Goal: Download file/media

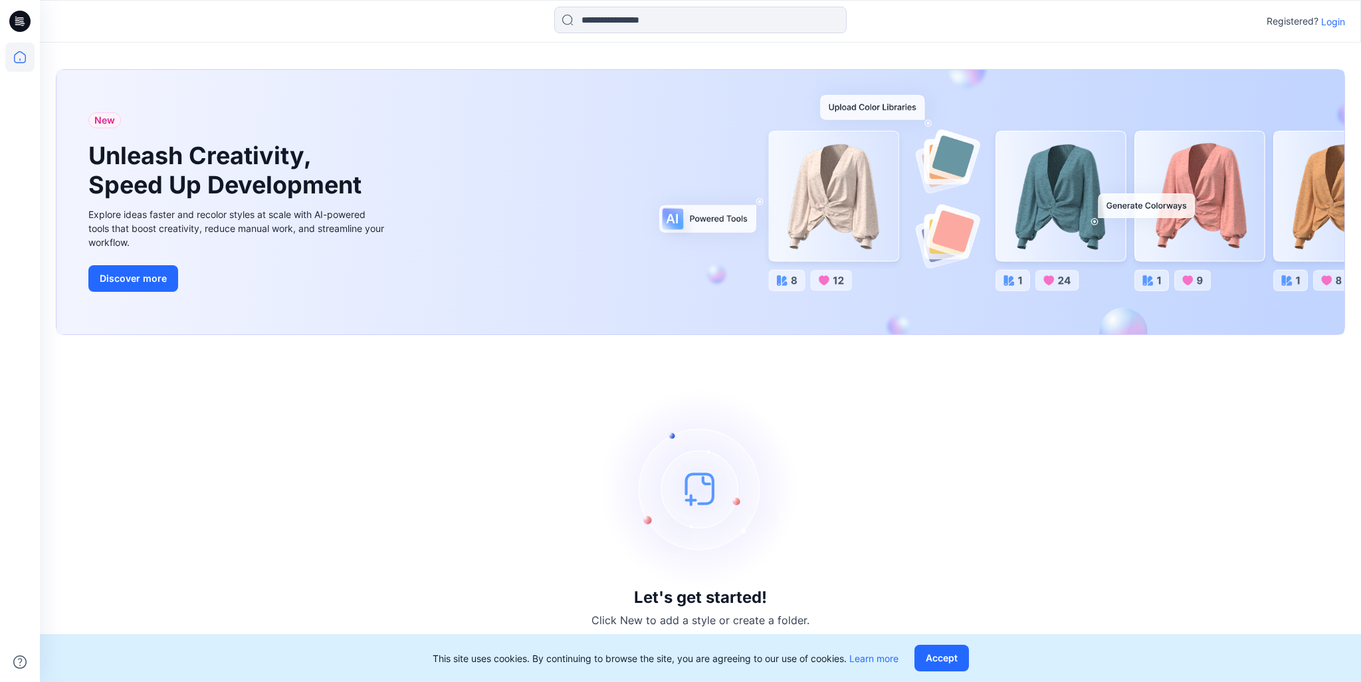
click at [1334, 19] on p "Login" at bounding box center [1333, 22] width 24 height 14
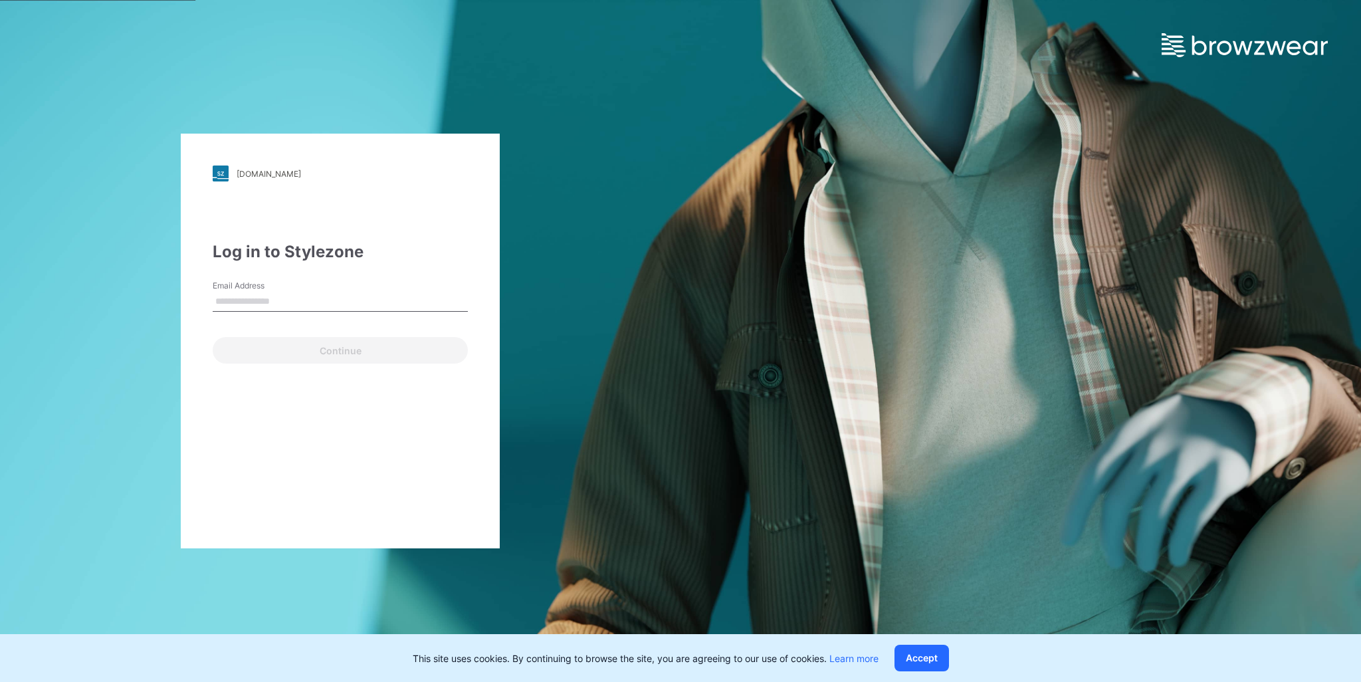
type input "**********"
click at [277, 350] on button "Continue" at bounding box center [340, 350] width 255 height 27
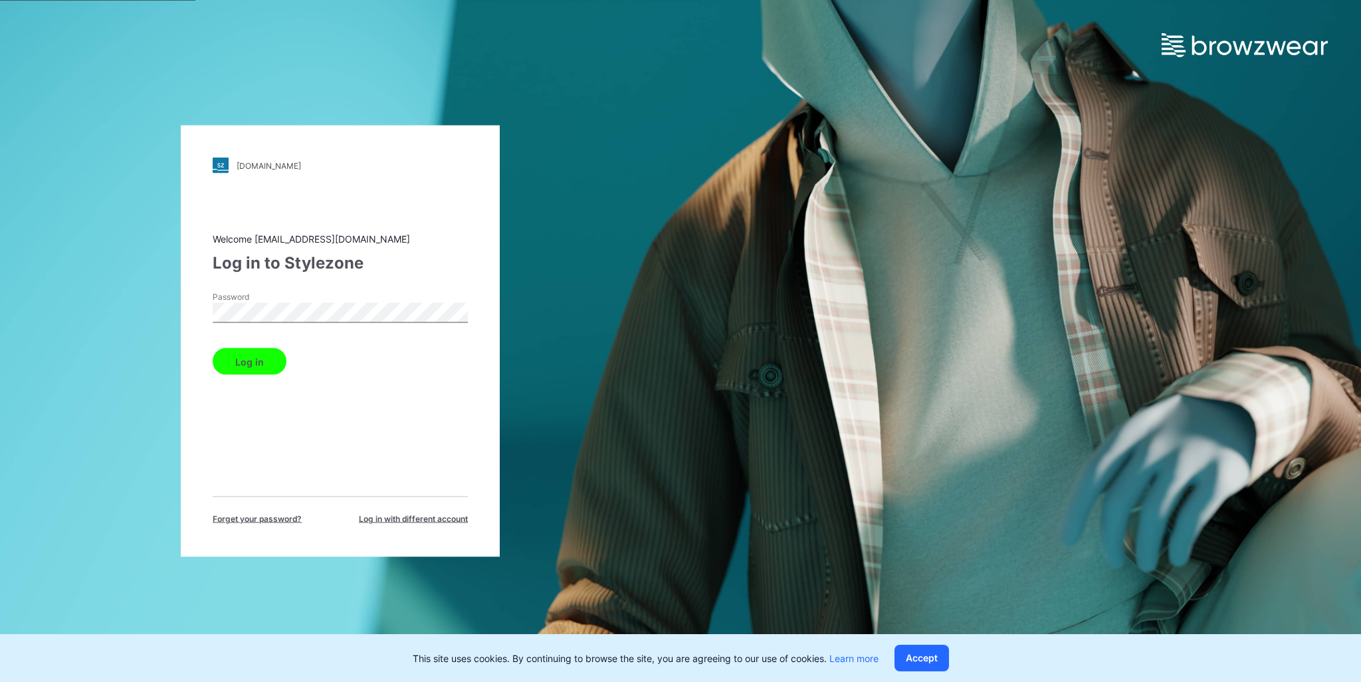
click at [255, 362] on button "Log in" at bounding box center [250, 361] width 74 height 27
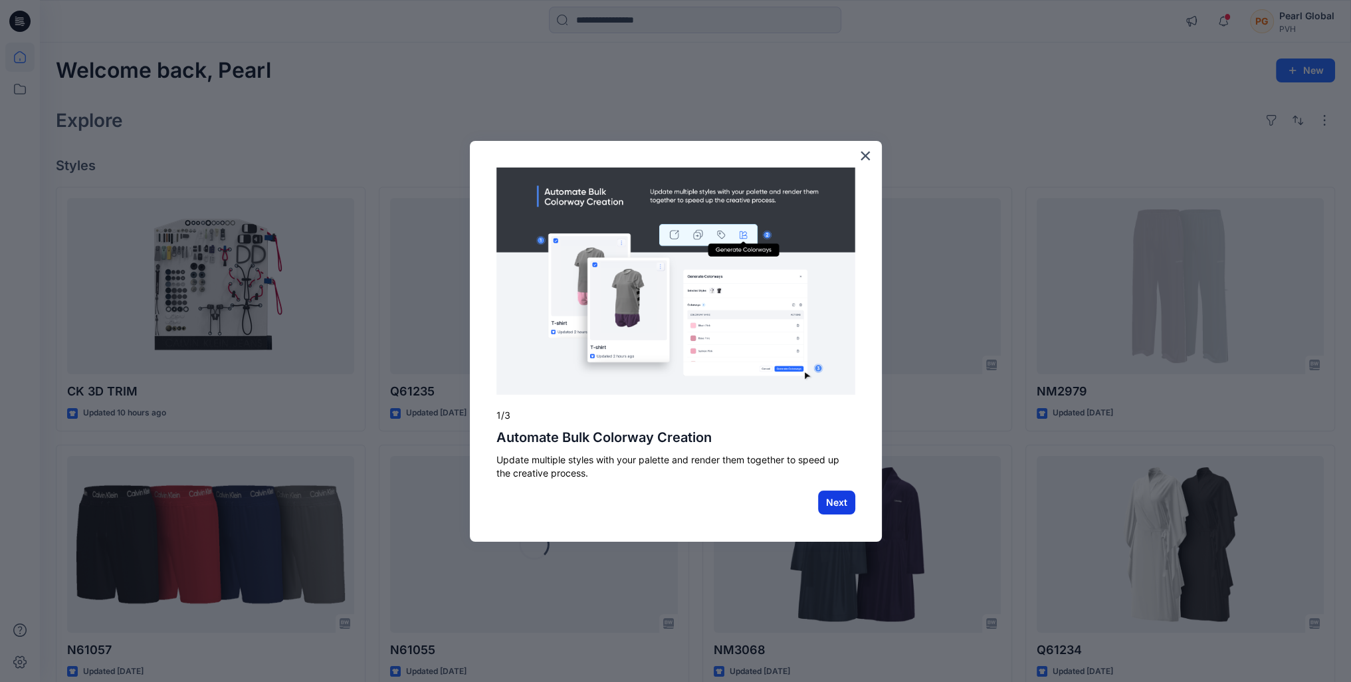
click at [840, 503] on button "Next" at bounding box center [836, 503] width 37 height 24
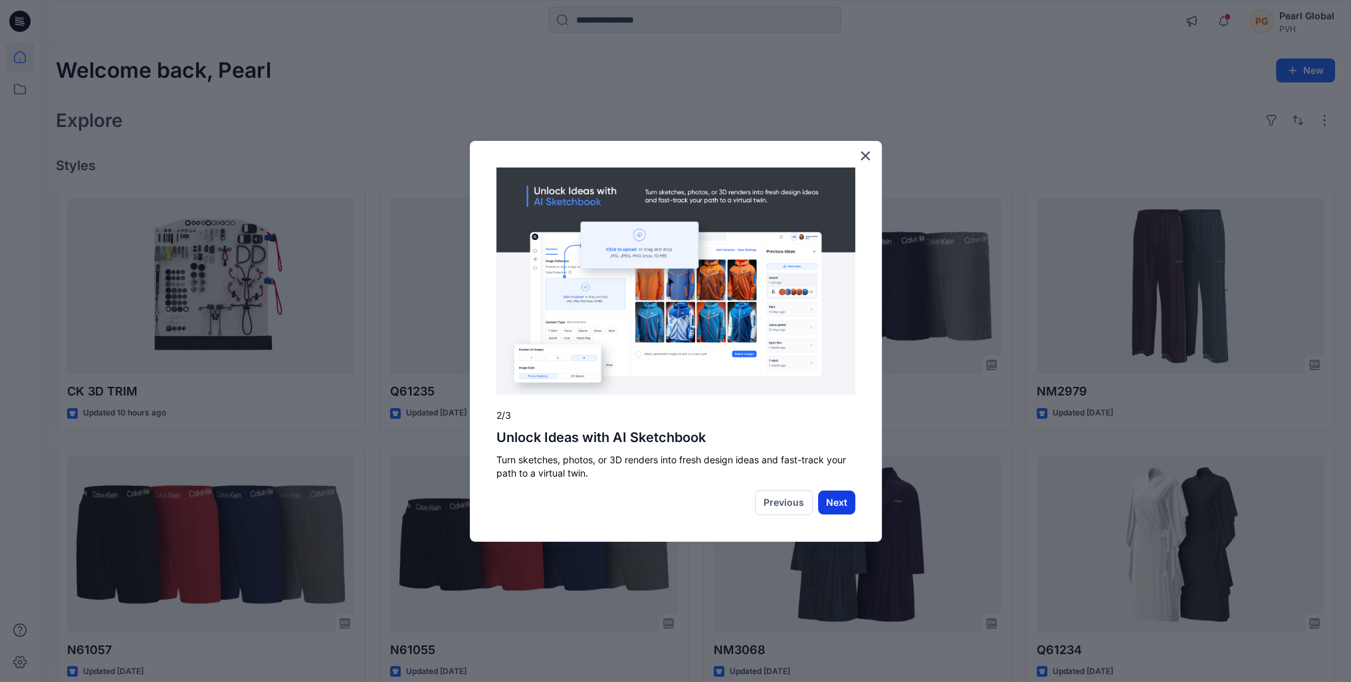
click at [830, 502] on button "Next" at bounding box center [836, 503] width 37 height 24
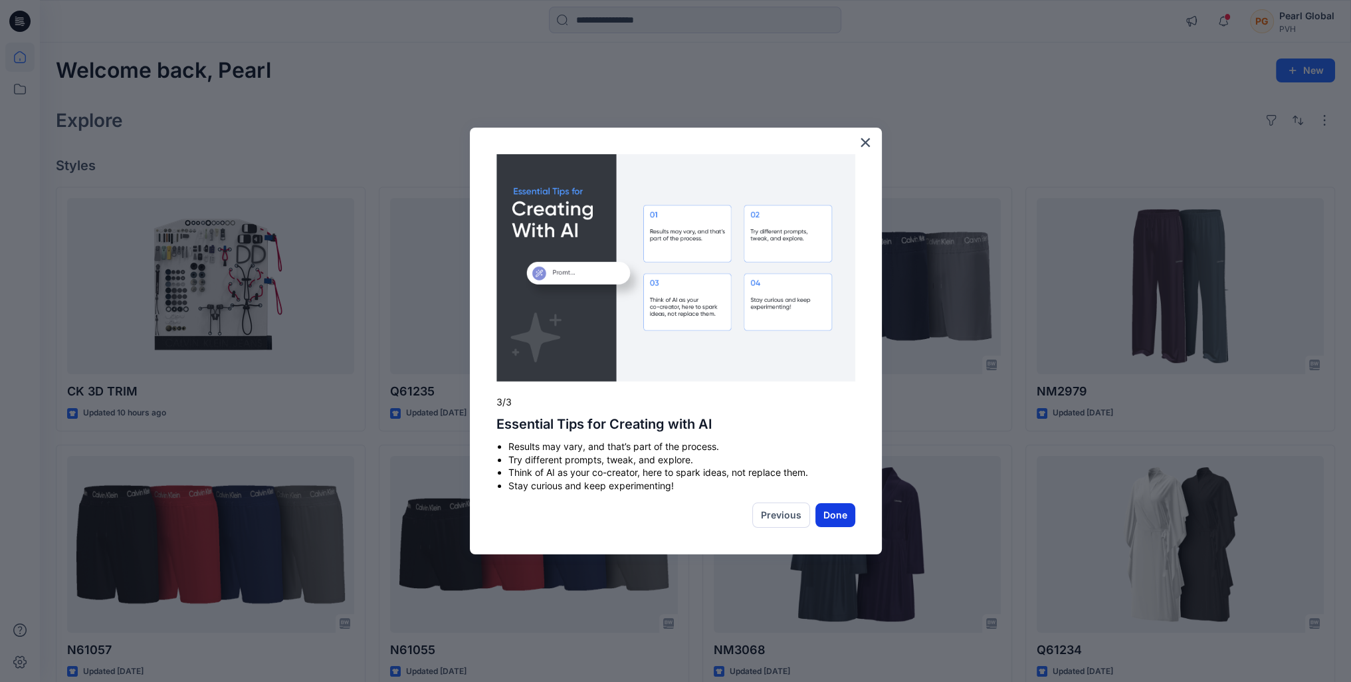
click at [839, 516] on button "Done" at bounding box center [836, 515] width 40 height 24
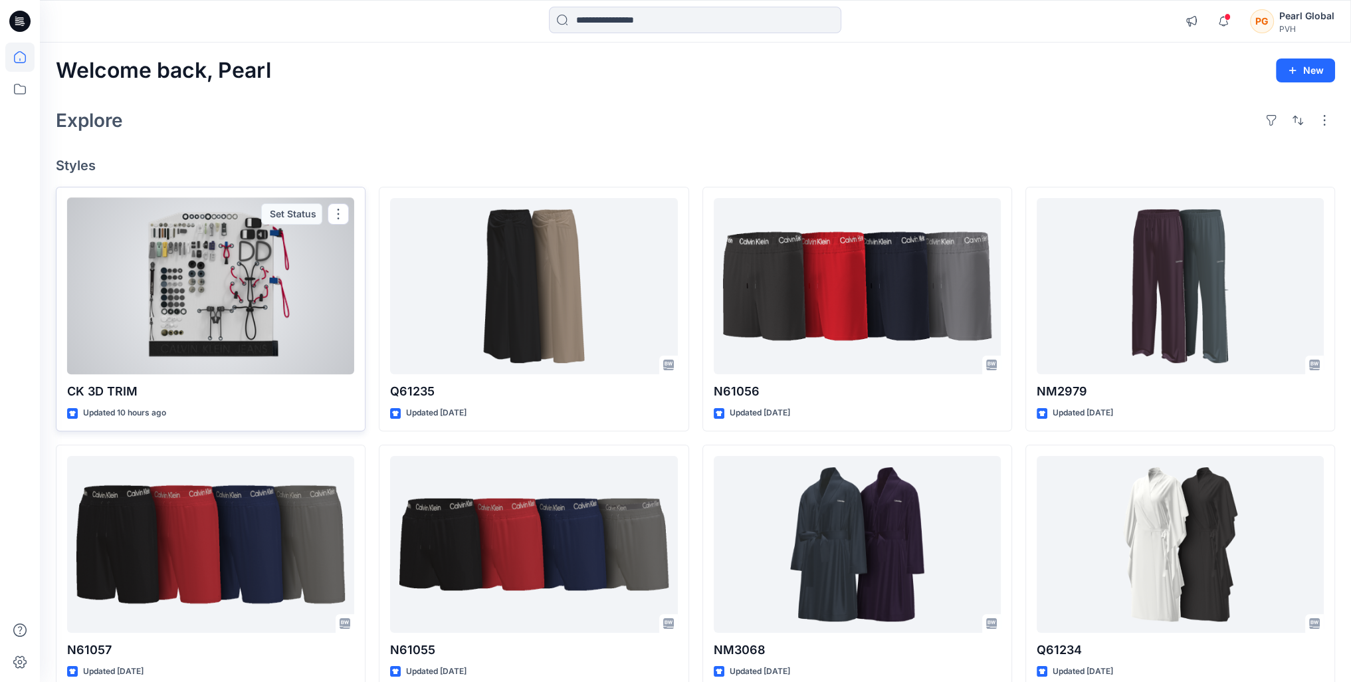
click at [207, 334] on div at bounding box center [210, 286] width 287 height 177
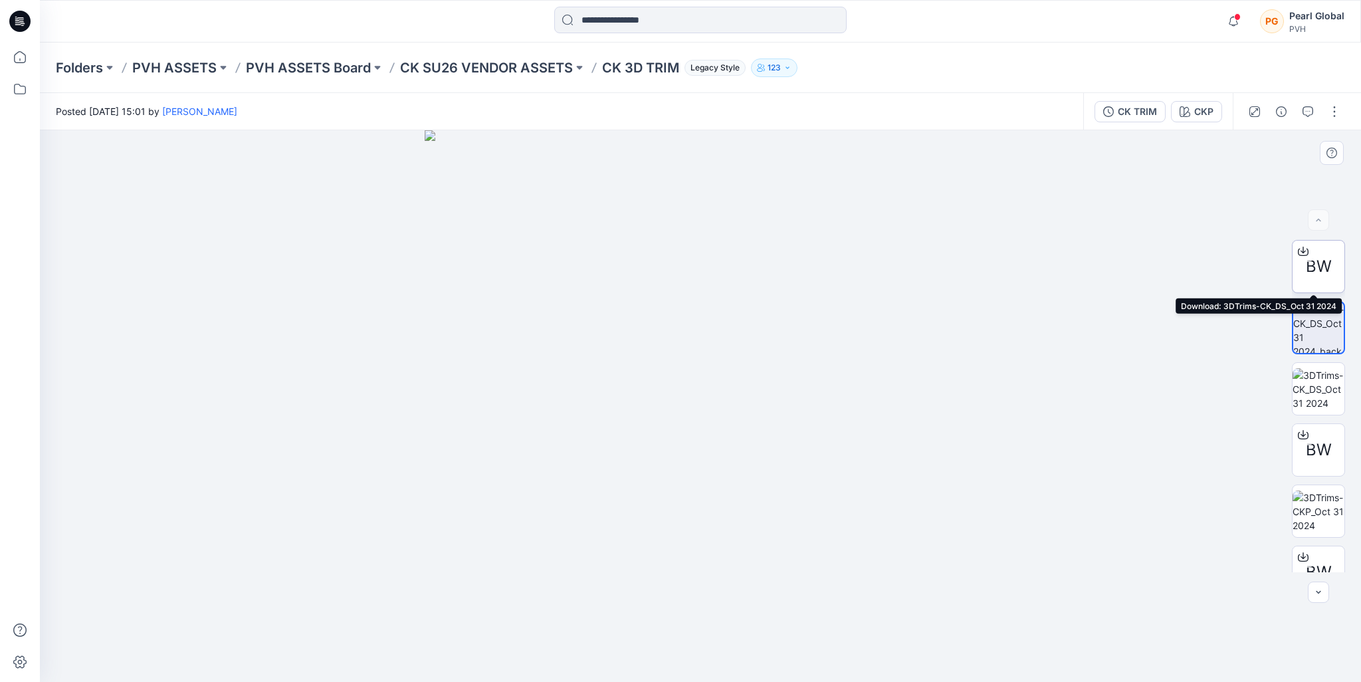
click at [1298, 252] on icon at bounding box center [1303, 251] width 11 height 11
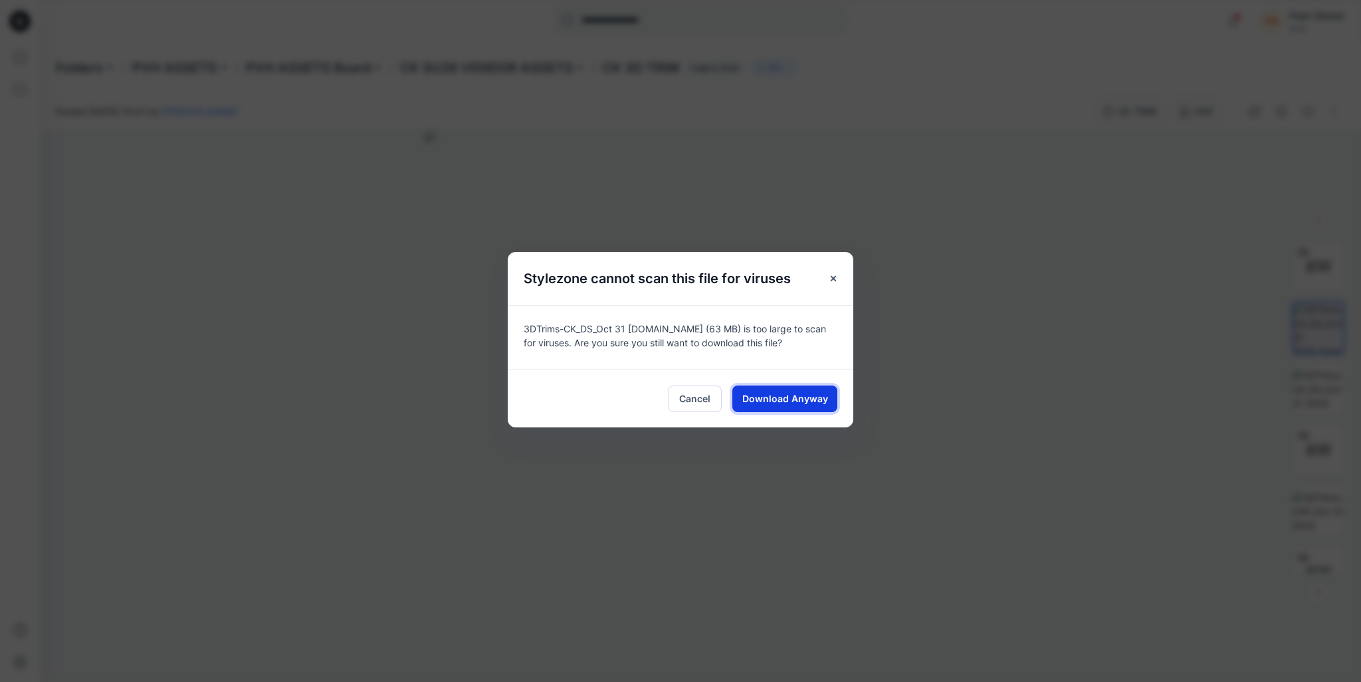
click at [796, 396] on span "Download Anyway" at bounding box center [785, 399] width 86 height 14
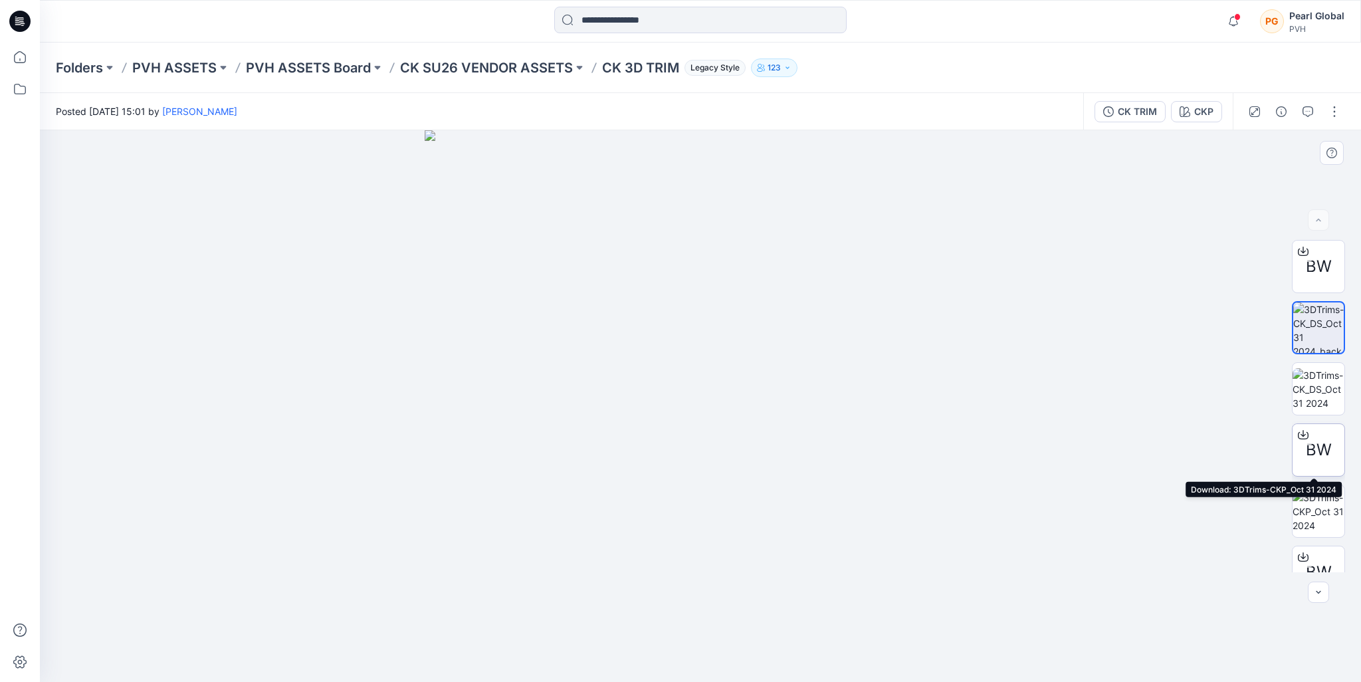
click at [1299, 437] on icon at bounding box center [1303, 434] width 11 height 11
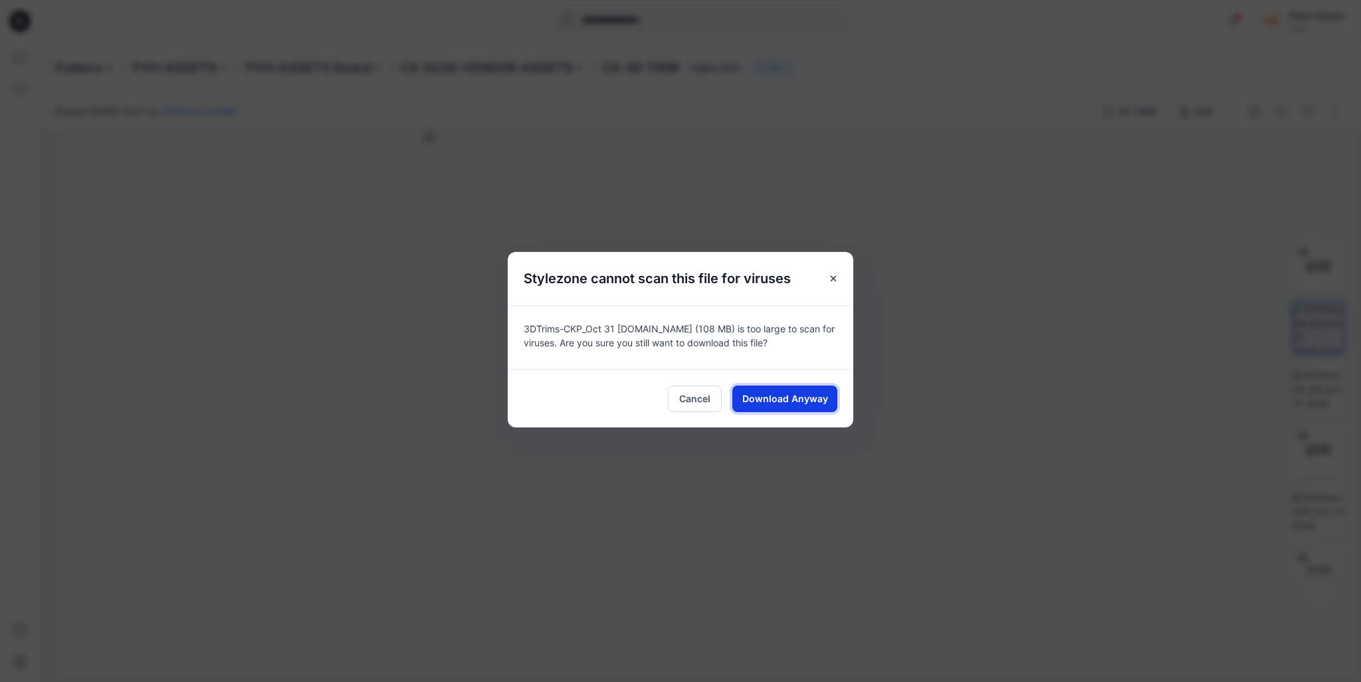
click at [766, 403] on span "Download Anyway" at bounding box center [785, 399] width 86 height 14
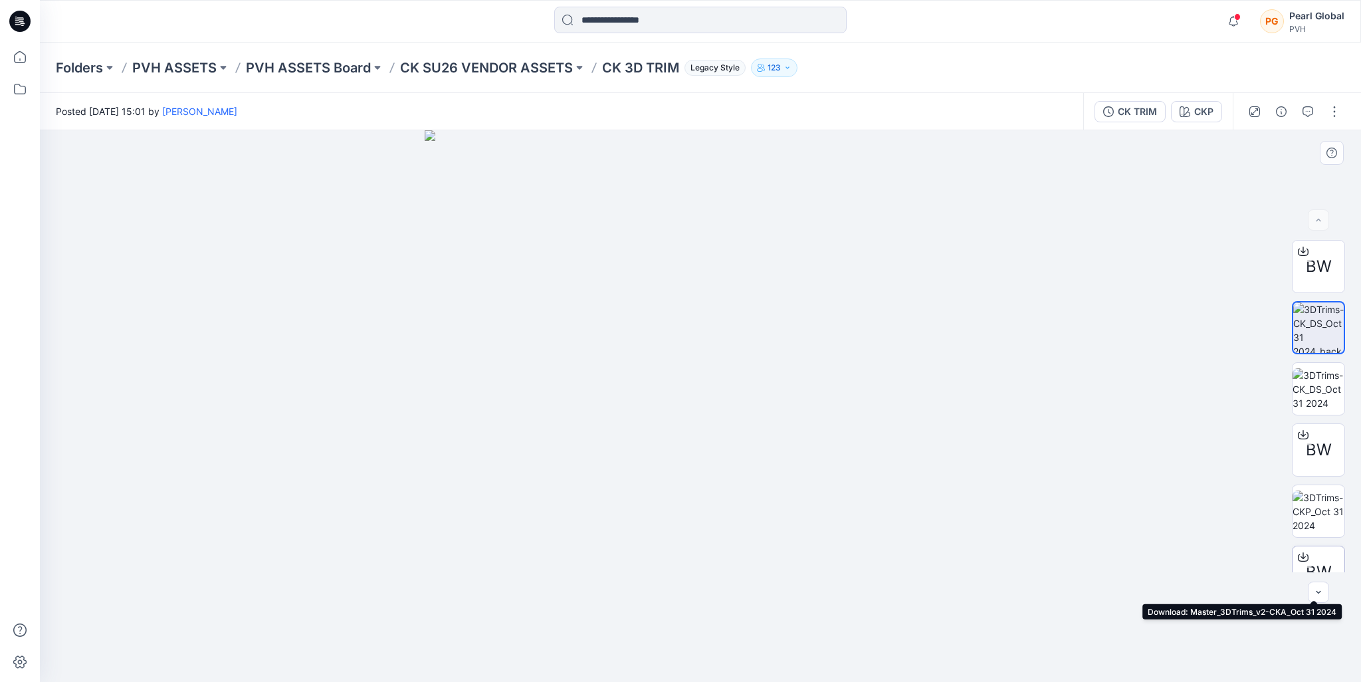
click at [1298, 558] on icon at bounding box center [1303, 557] width 11 height 11
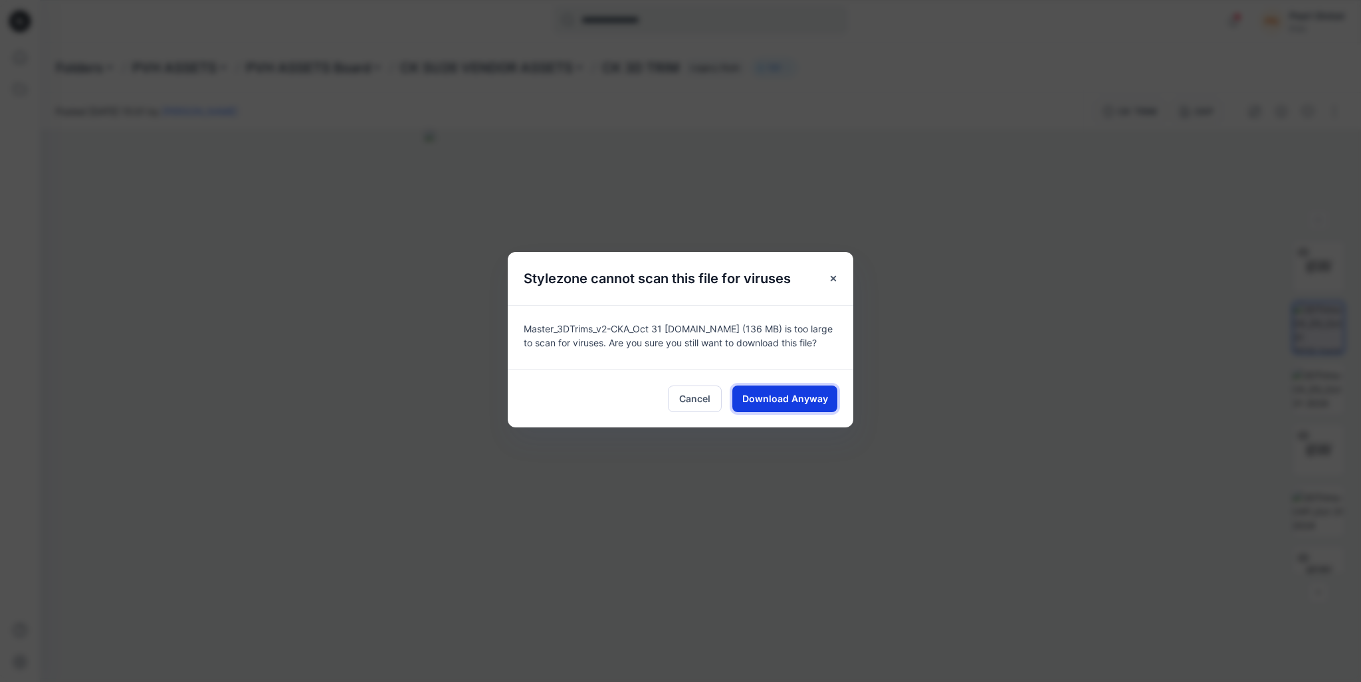
click at [816, 402] on span "Download Anyway" at bounding box center [785, 399] width 86 height 14
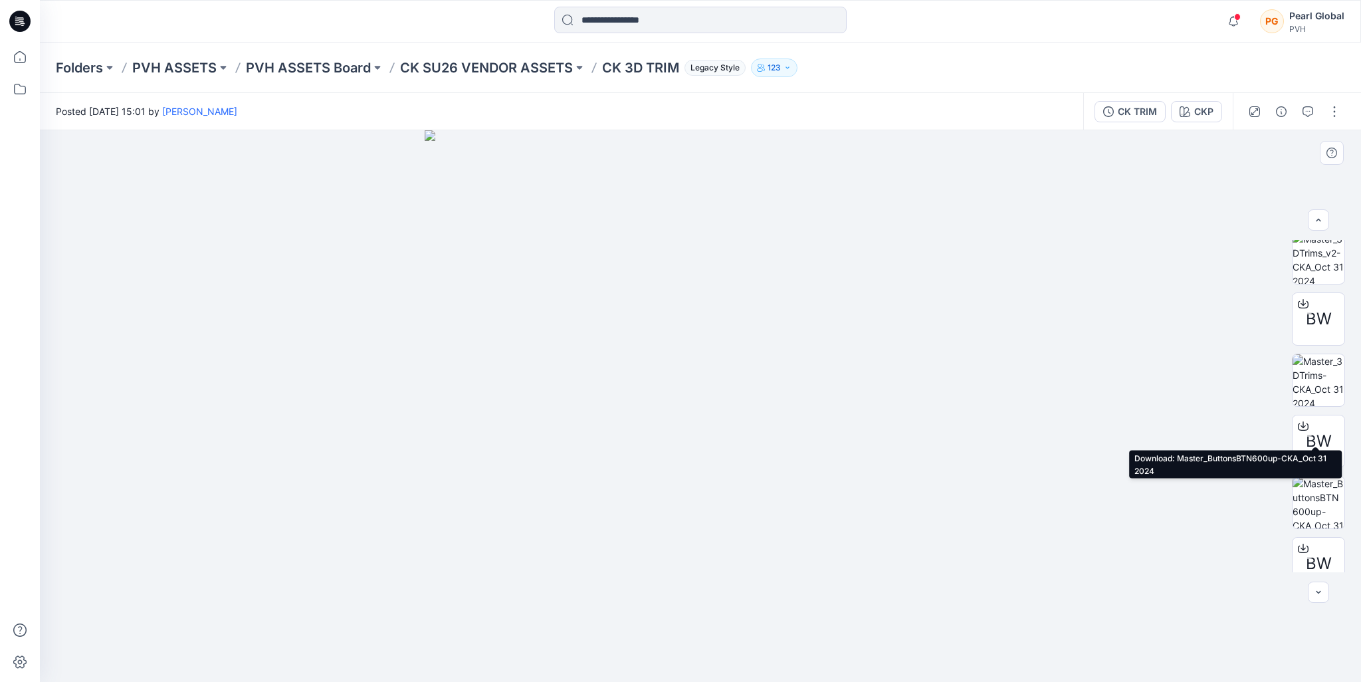
scroll to position [399, 0]
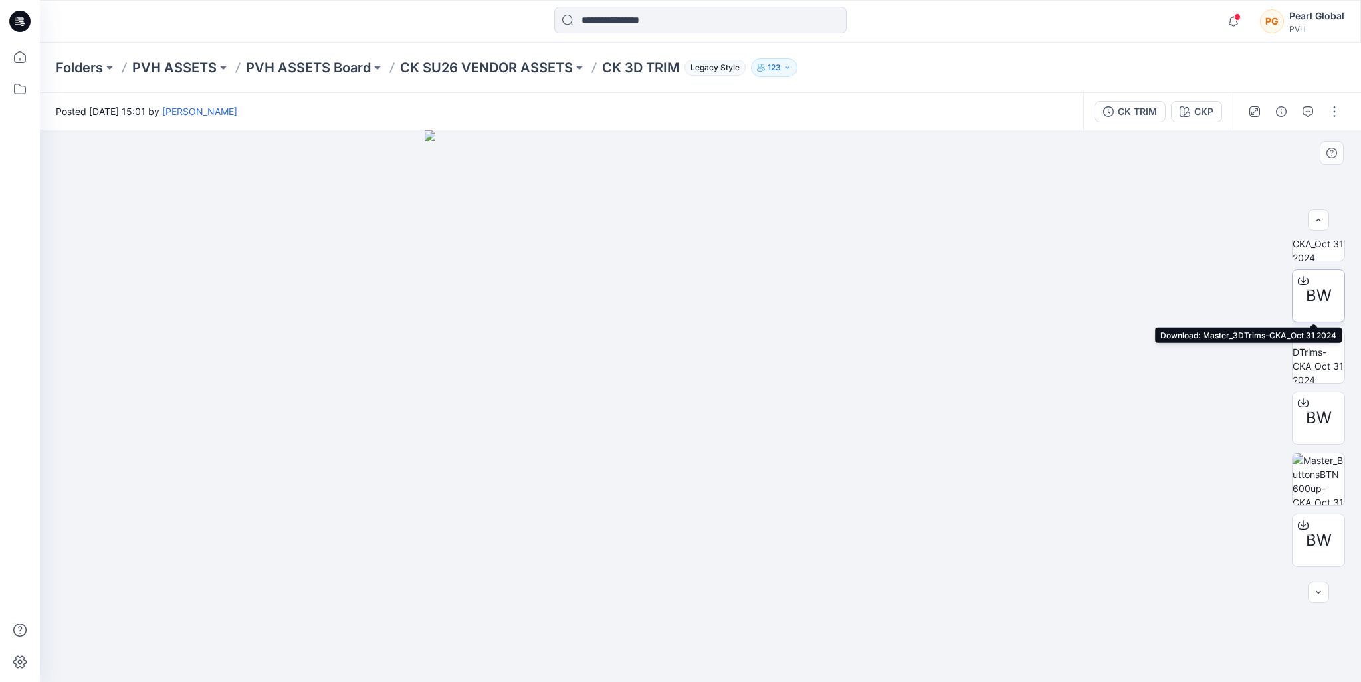
click at [1298, 280] on icon at bounding box center [1303, 280] width 11 height 11
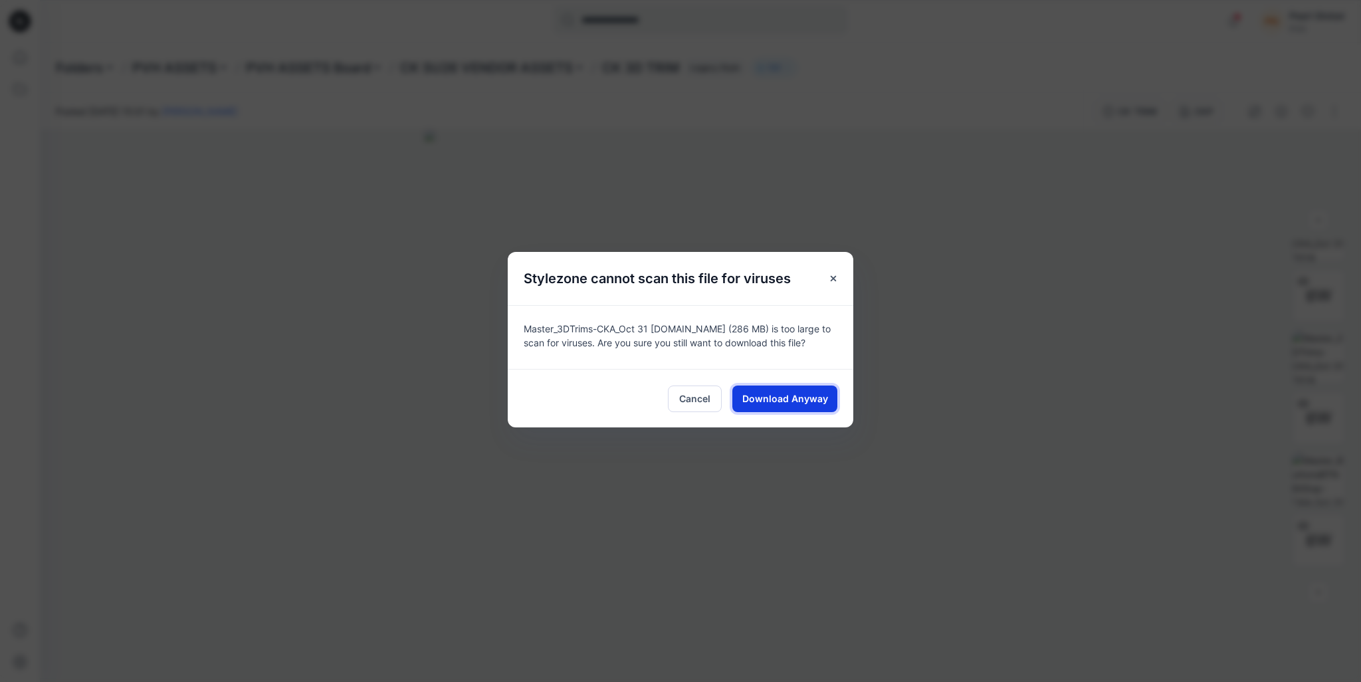
click at [814, 398] on span "Download Anyway" at bounding box center [785, 399] width 86 height 14
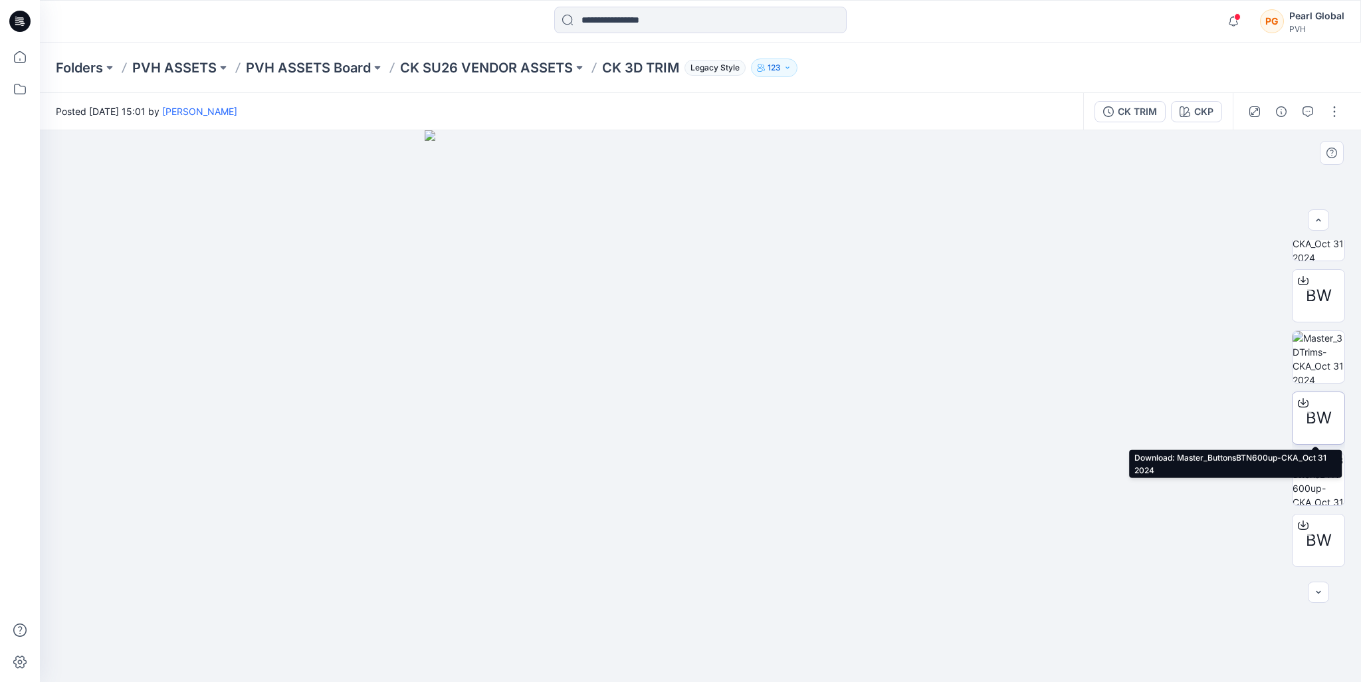
click at [1298, 403] on icon at bounding box center [1303, 402] width 11 height 11
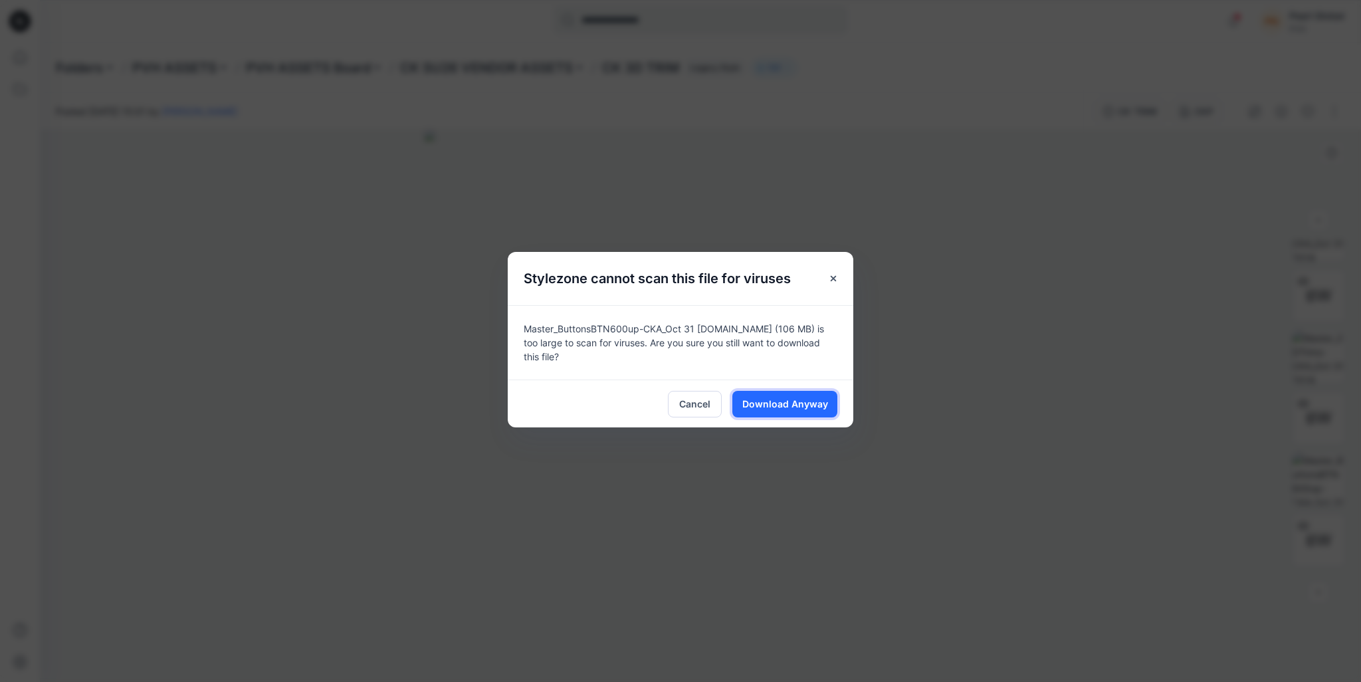
click at [827, 395] on button "Download Anyway" at bounding box center [784, 404] width 105 height 27
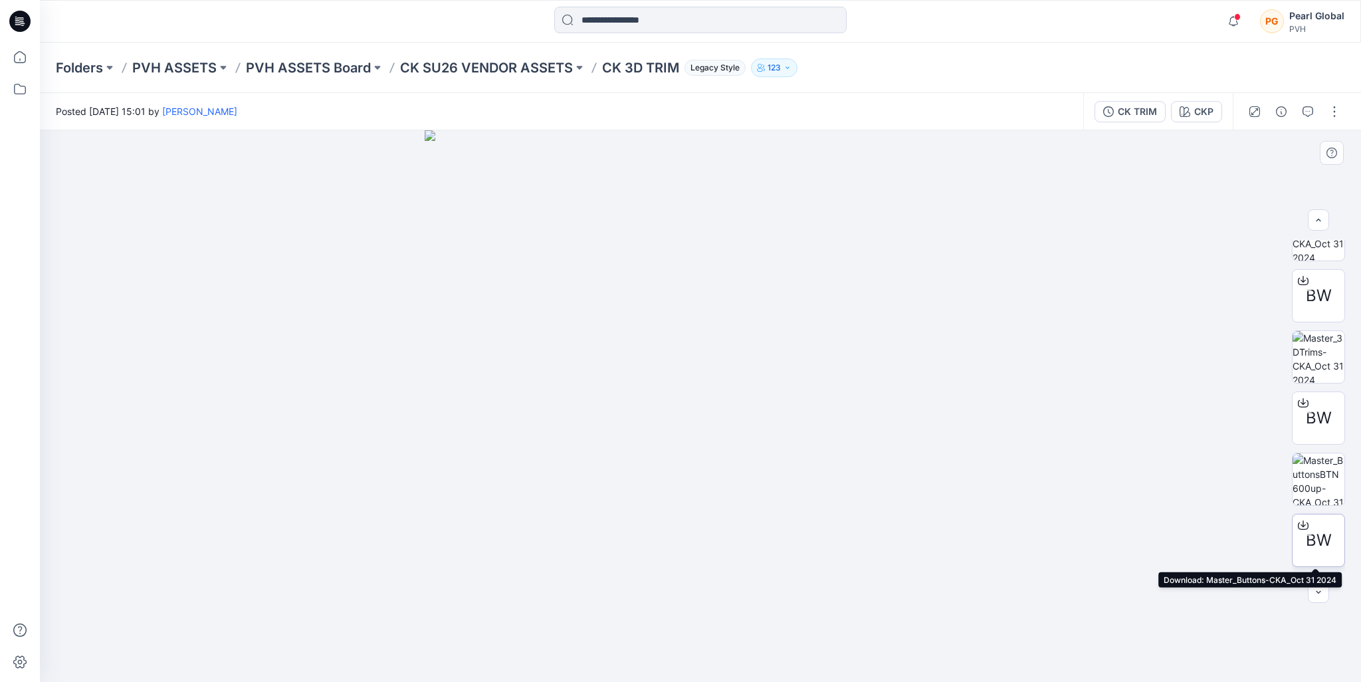
click at [1301, 523] on icon at bounding box center [1303, 523] width 5 height 7
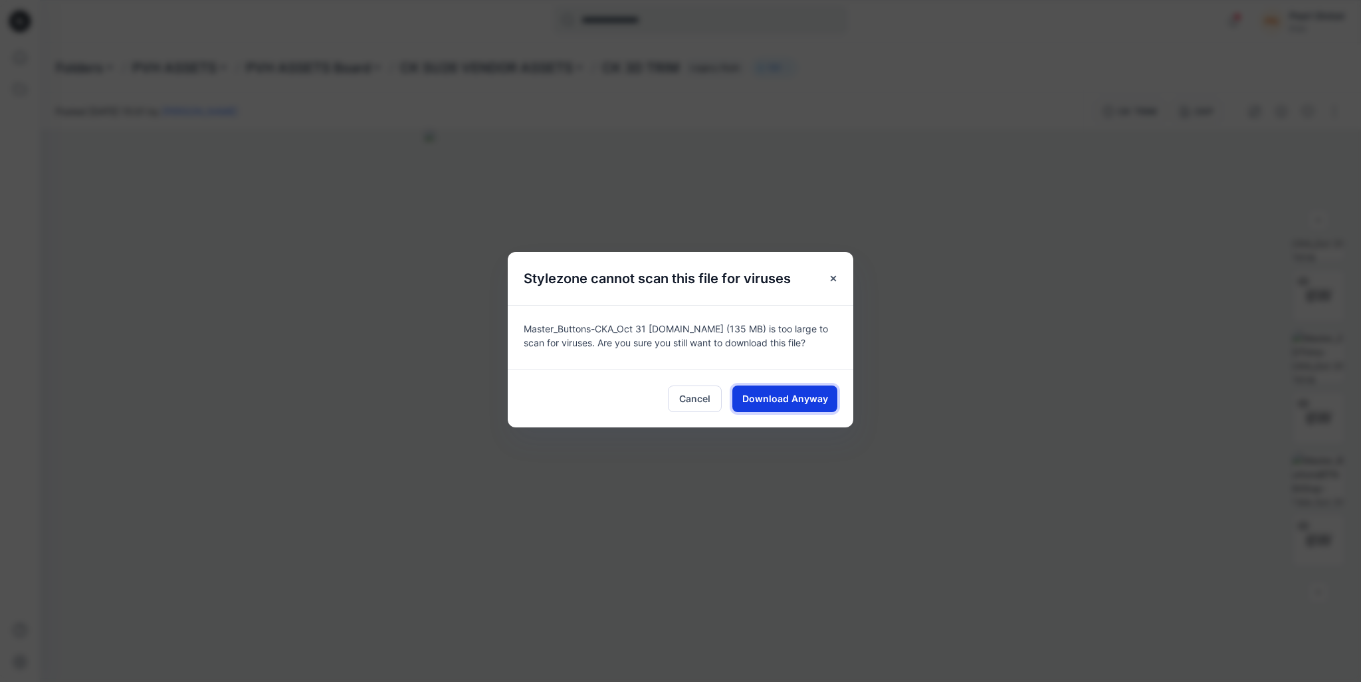
click at [804, 394] on span "Download Anyway" at bounding box center [785, 399] width 86 height 14
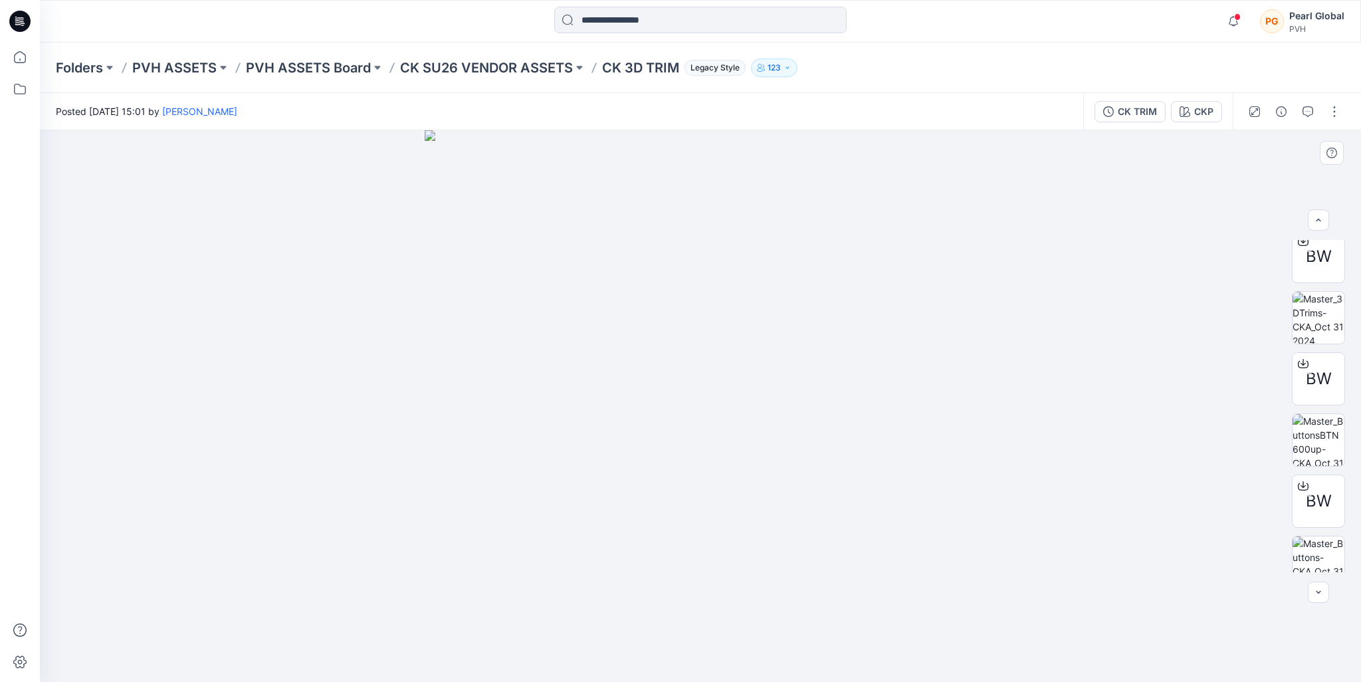
scroll to position [455, 0]
